Goal: Check status: Check status

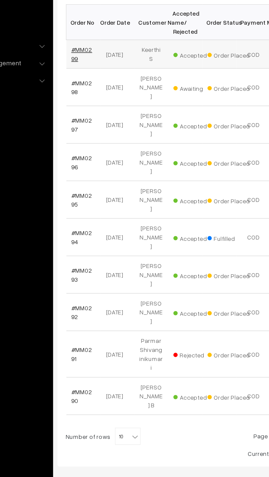
click at [87, 148] on link "#MM0299" at bounding box center [92, 145] width 13 height 10
click at [147, 342] on div "Bulk Options Delete Selected Bulk Options Order No Order Date Customer Name Acc…" at bounding box center [169, 259] width 175 height 292
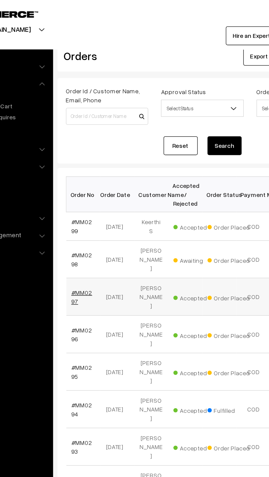
click at [92, 186] on link "#MM0297" at bounding box center [92, 191] width 13 height 10
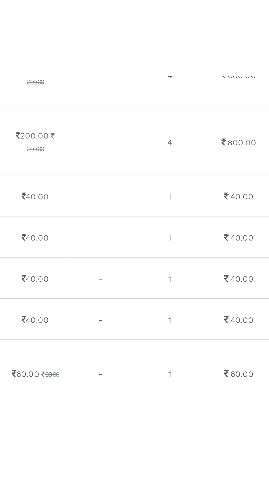
scroll to position [120, 0]
